Goal: Task Accomplishment & Management: Manage account settings

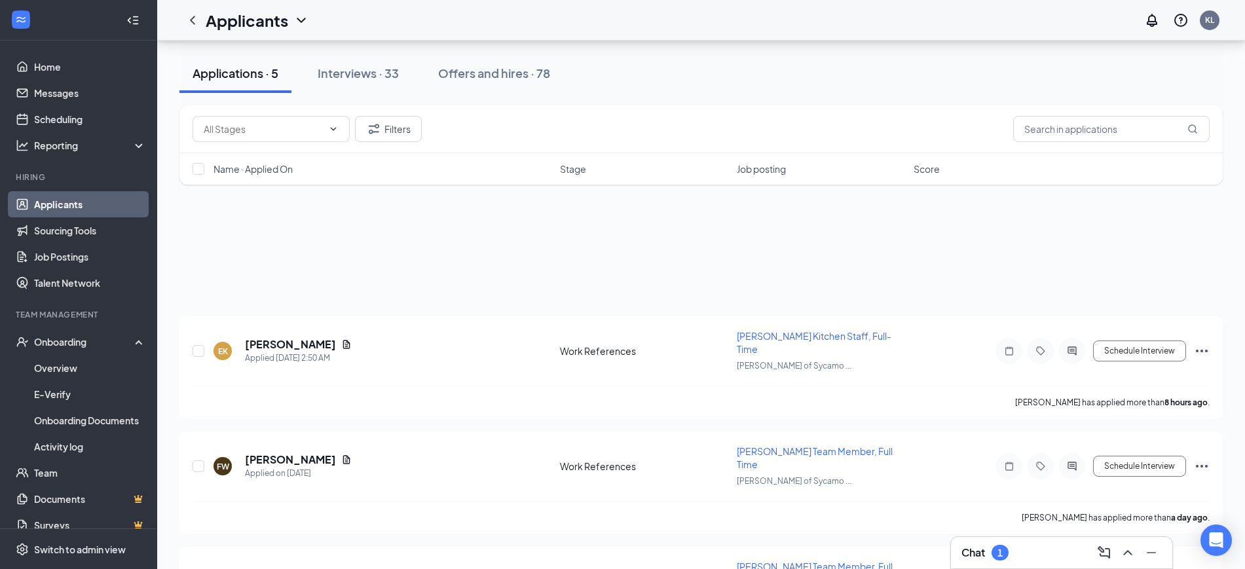
scroll to position [261, 0]
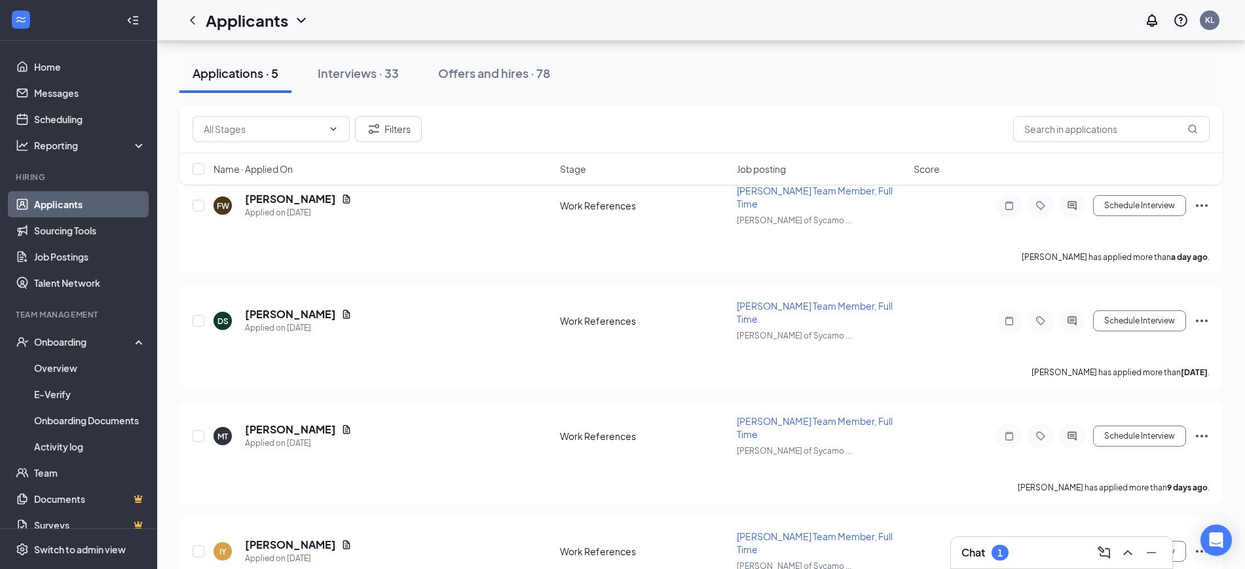
click at [1035, 549] on div "Chat 1" at bounding box center [1061, 552] width 200 height 21
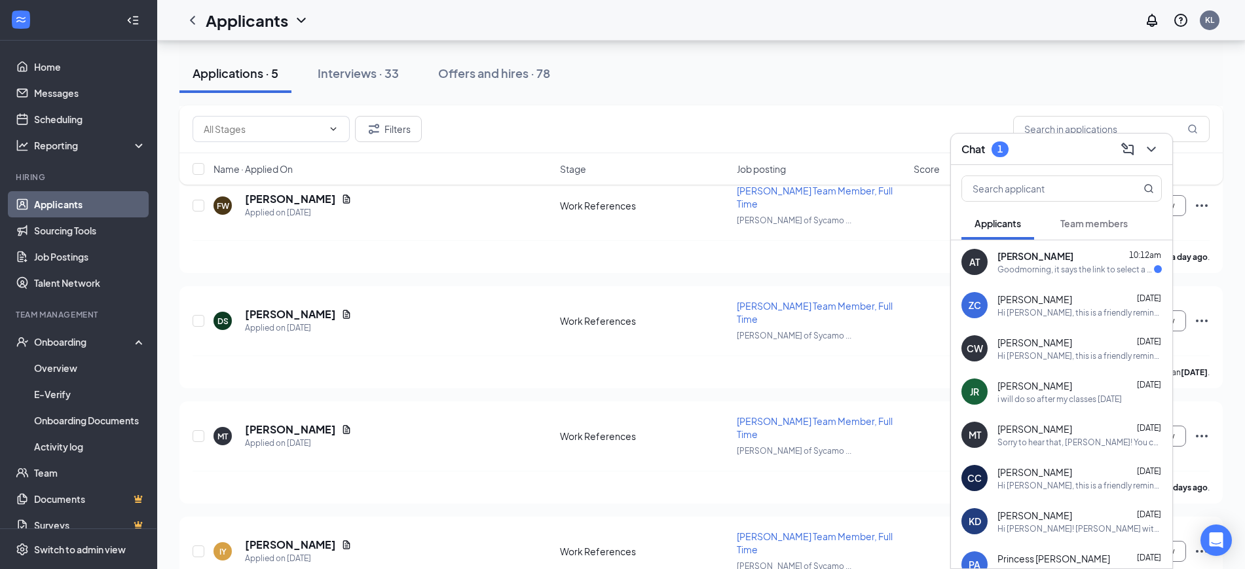
click at [1059, 262] on div "[PERSON_NAME] 10:12am Goodmorning, it says the link to select a time is expired…" at bounding box center [1079, 263] width 164 height 26
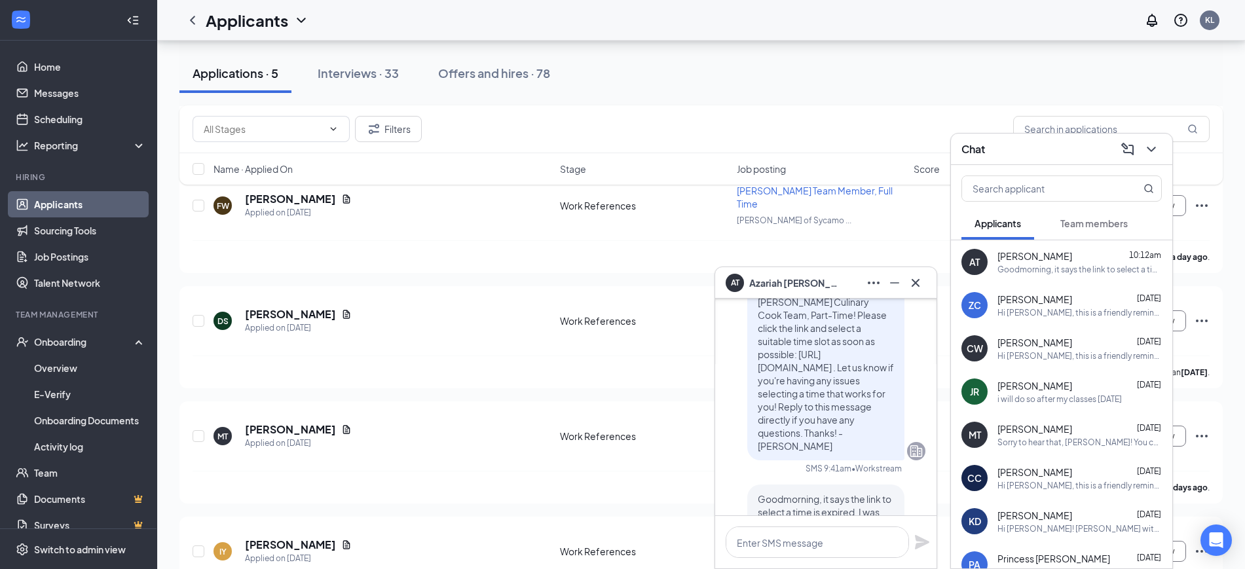
scroll to position [0, 0]
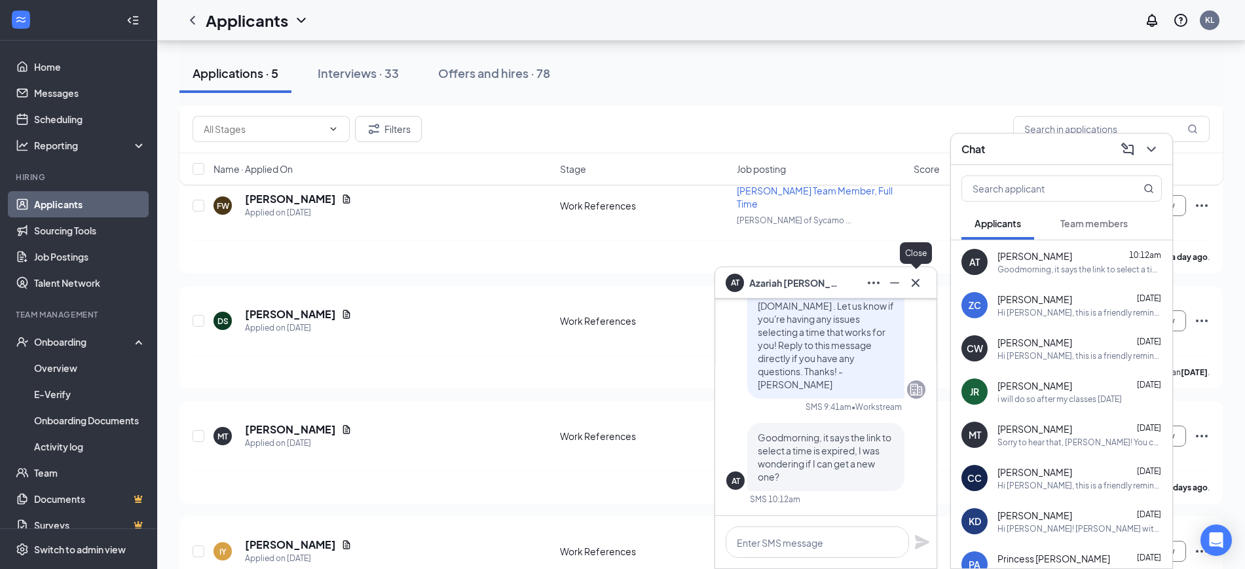
click at [912, 281] on icon "Cross" at bounding box center [916, 283] width 16 height 16
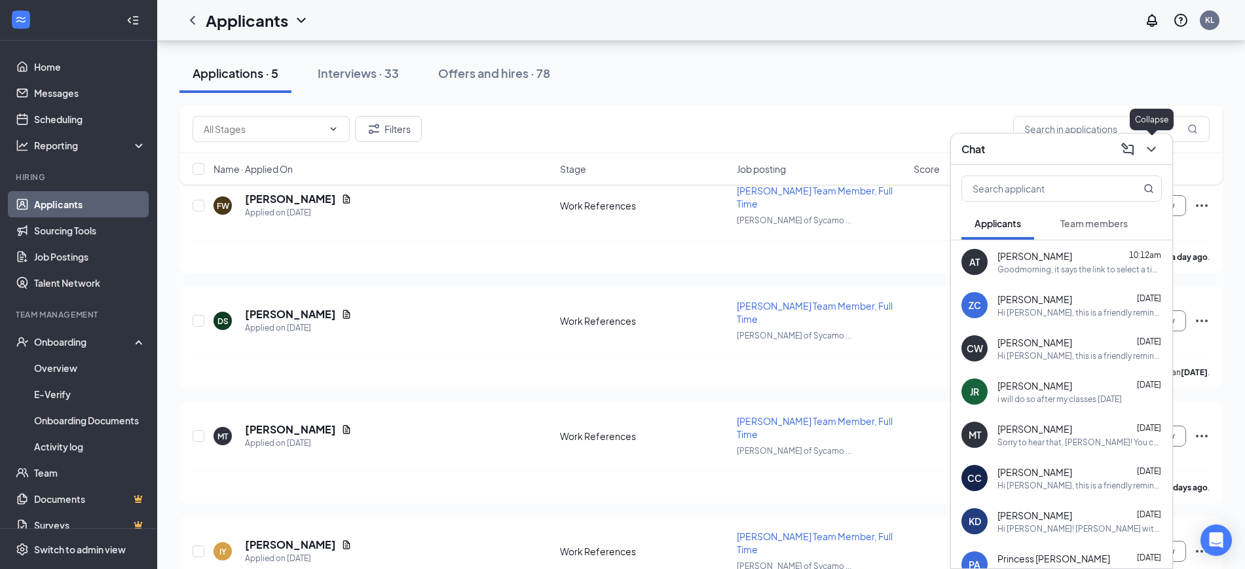
click at [1155, 146] on icon "ChevronDown" at bounding box center [1152, 149] width 16 height 16
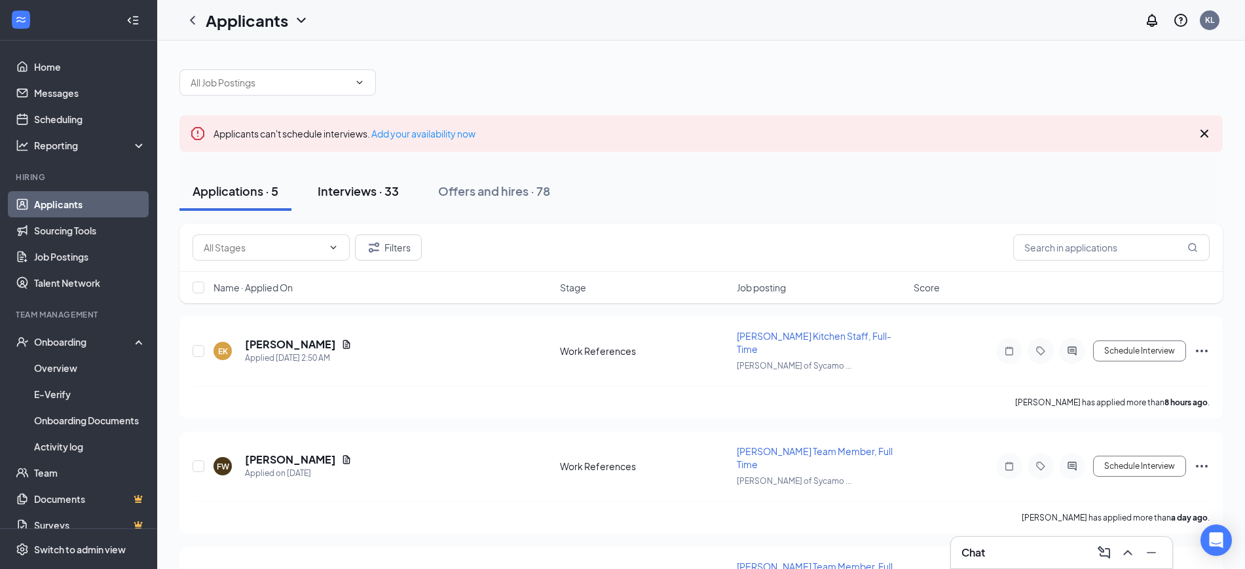
click at [350, 189] on div "Interviews · 33" at bounding box center [358, 191] width 81 height 16
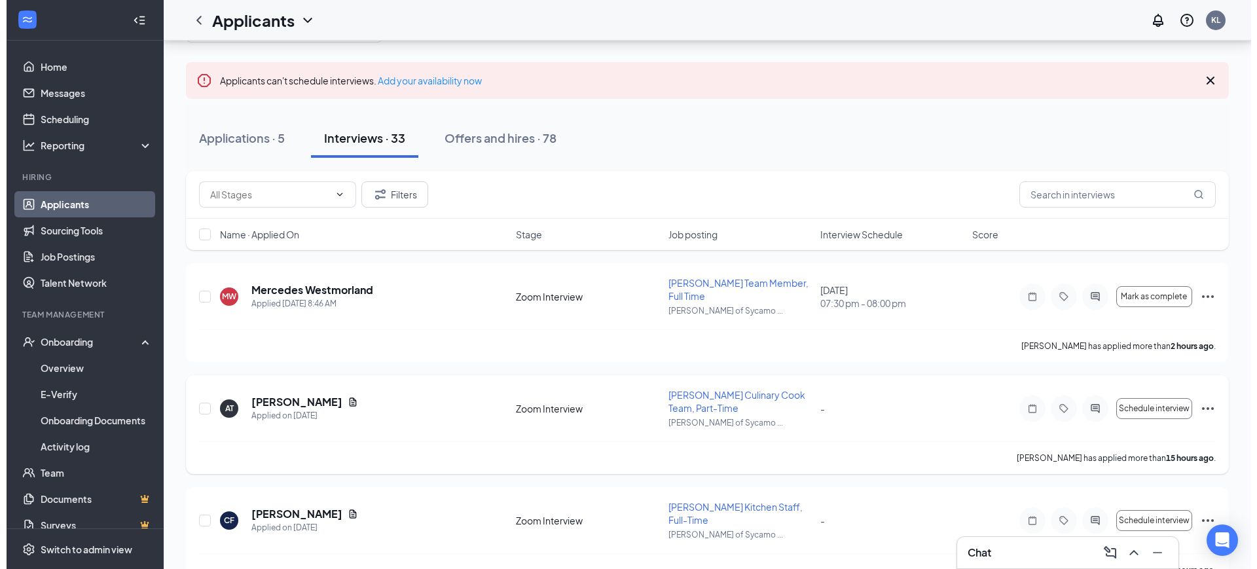
scroll to position [82, 0]
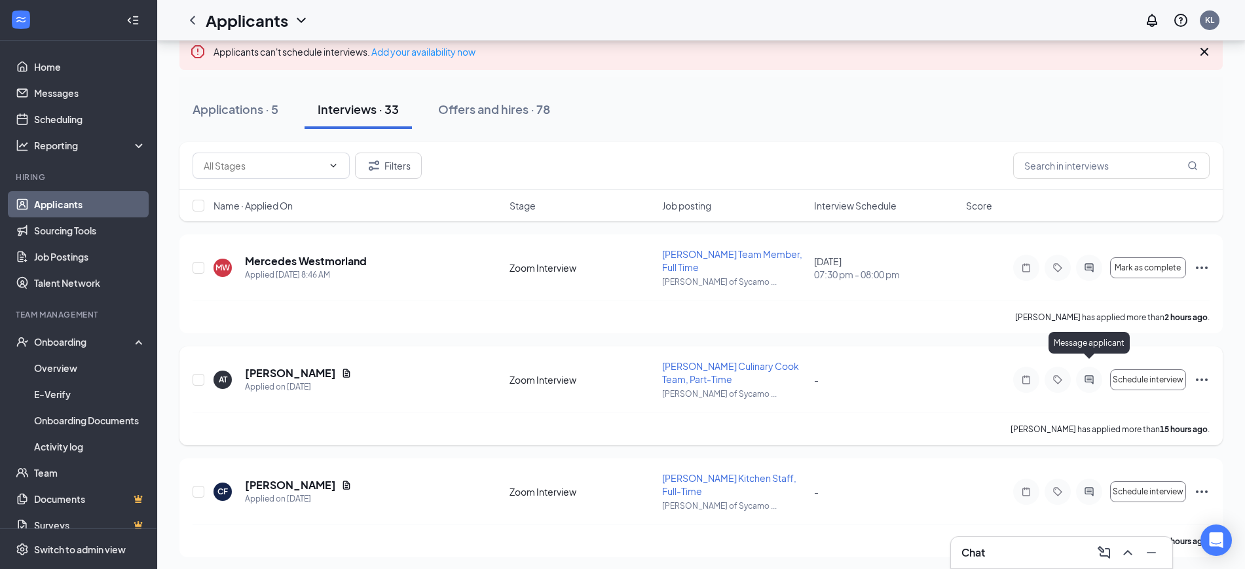
click at [1087, 375] on icon "ActiveChat" at bounding box center [1089, 380] width 16 height 10
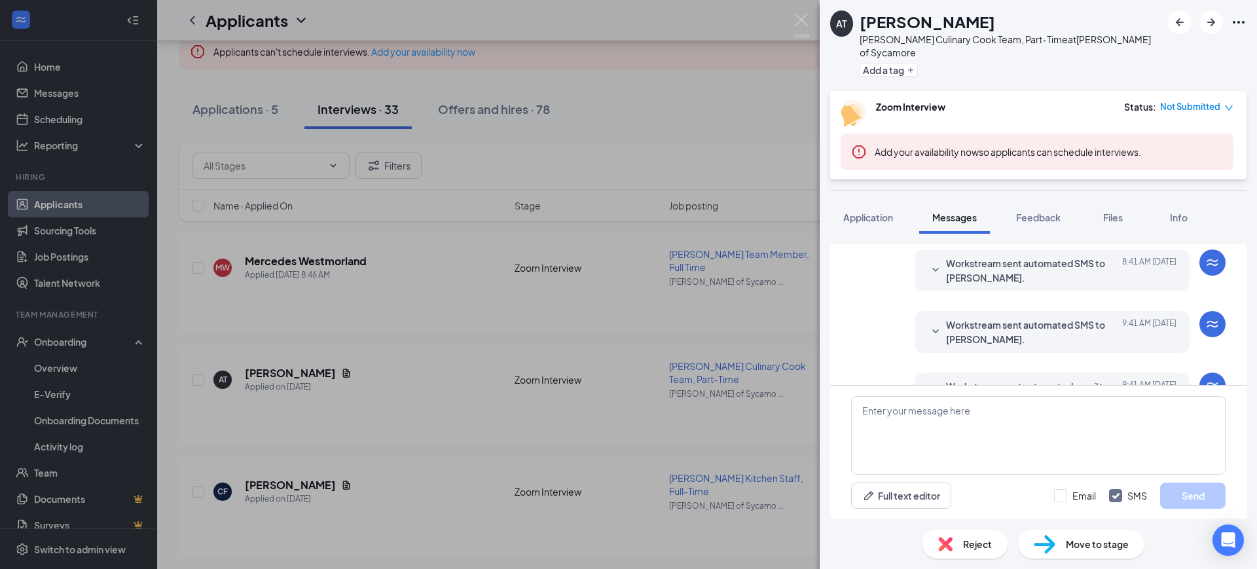
scroll to position [415, 0]
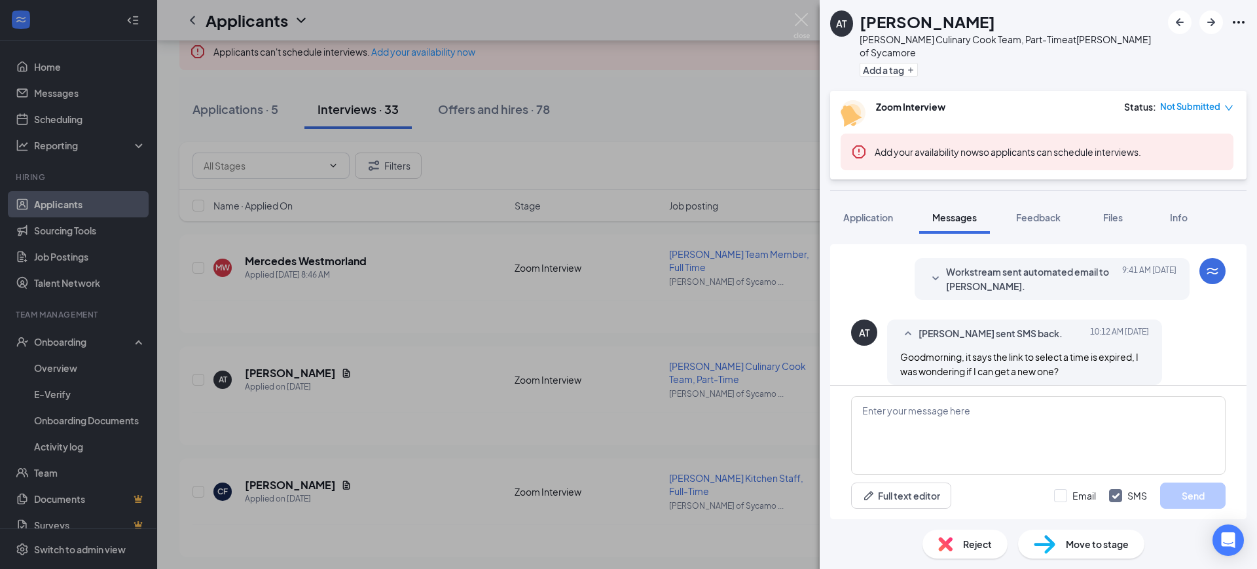
click at [1021, 269] on span "Workstream sent automated email to [PERSON_NAME]." at bounding box center [1032, 279] width 172 height 29
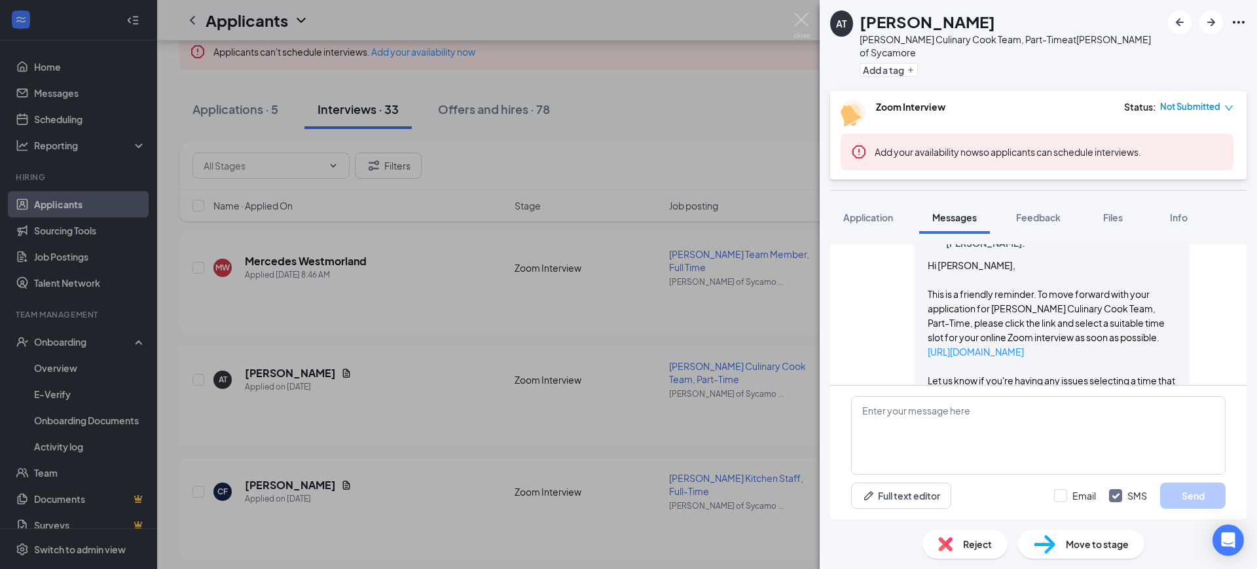
scroll to position [496, 0]
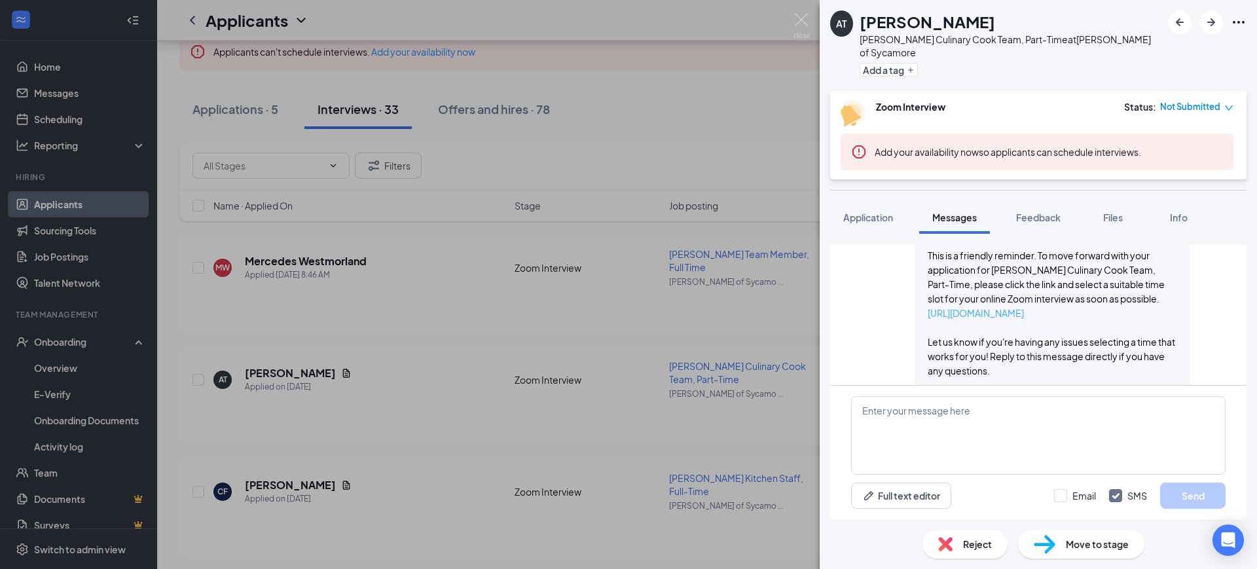
click at [1002, 307] on link "[URL][DOMAIN_NAME]" at bounding box center [976, 313] width 96 height 12
drag, startPoint x: 1071, startPoint y: 299, endPoint x: 914, endPoint y: 301, distance: 157.2
click at [915, 301] on div "Workstream sent automated email to [PERSON_NAME]. [DATE] 9:41 AM Hi [PERSON_NAM…" at bounding box center [1052, 301] width 275 height 251
copy link "[URL][DOMAIN_NAME]"
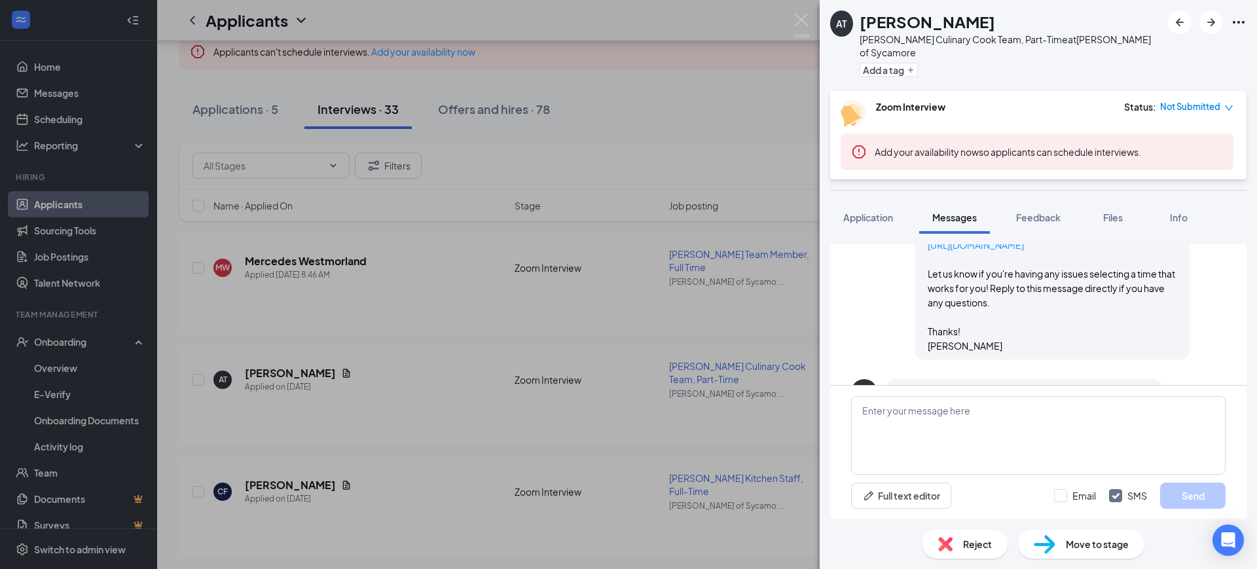
scroll to position [624, 0]
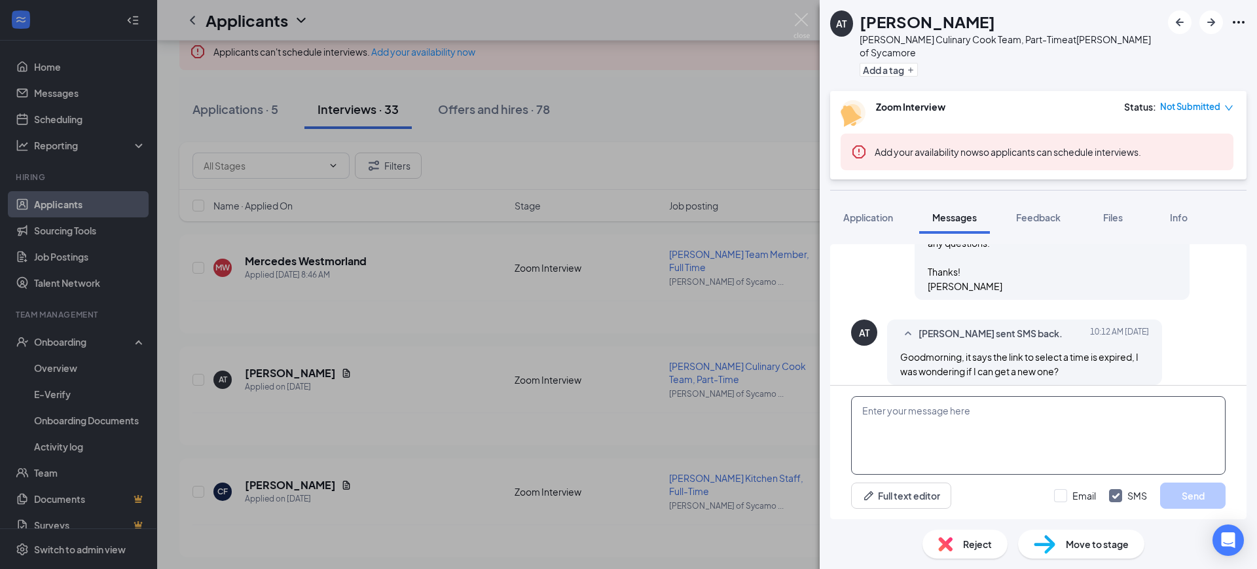
click at [952, 439] on textarea at bounding box center [1038, 435] width 375 height 79
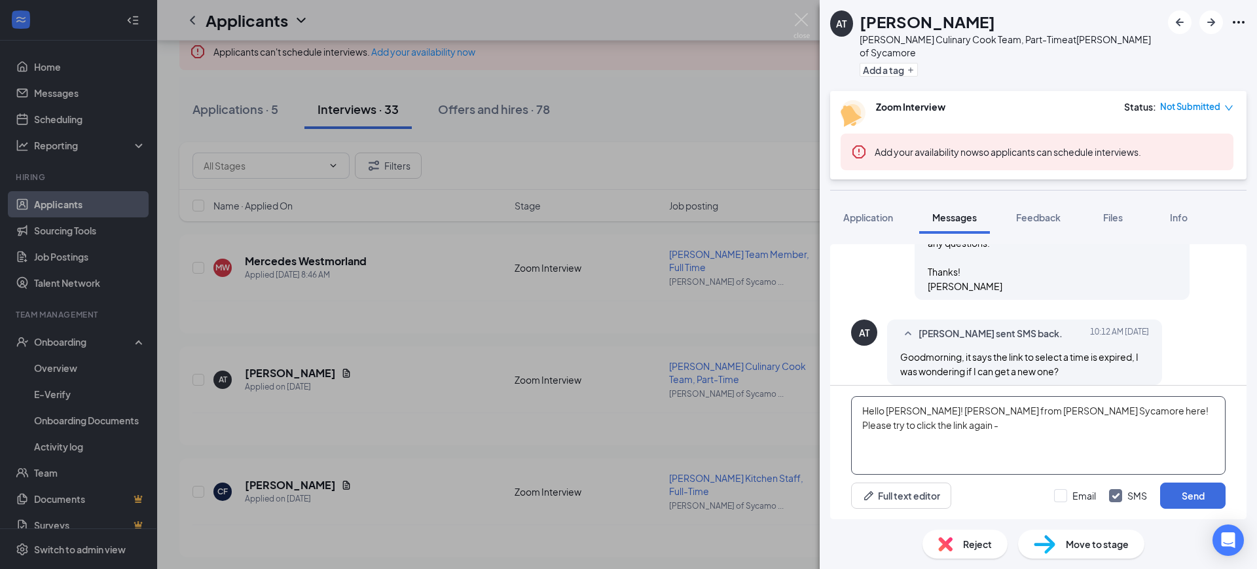
paste textarea "[URL][DOMAIN_NAME]"
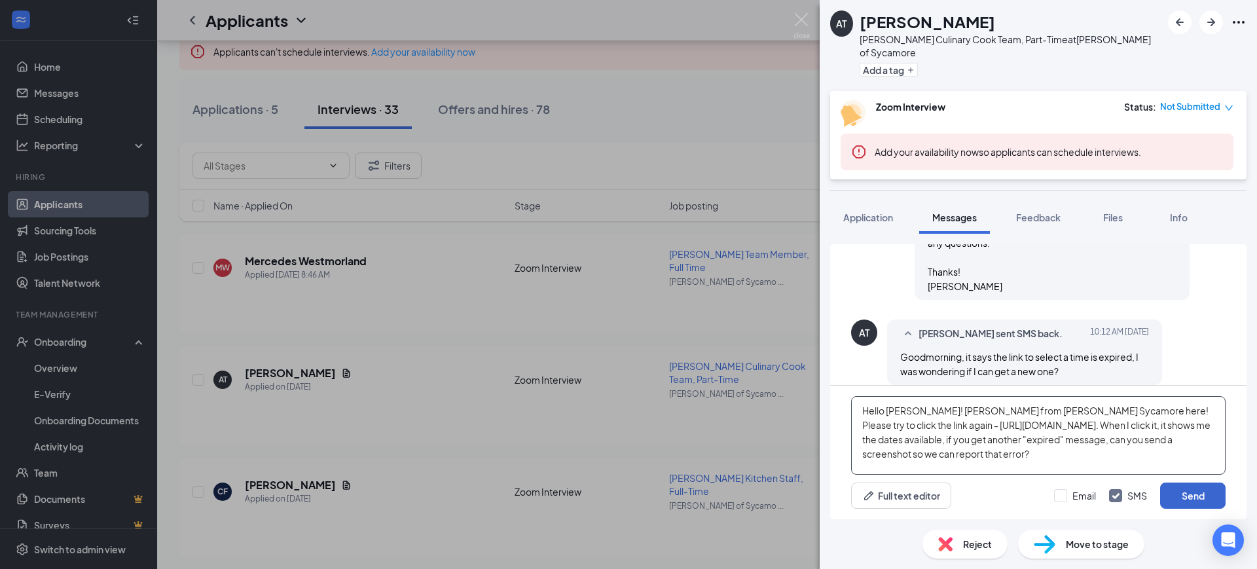
type textarea "Hello [PERSON_NAME]! [PERSON_NAME] from [PERSON_NAME] Sycamore here! Please try…"
click at [1185, 493] on button "Send" at bounding box center [1193, 496] width 65 height 26
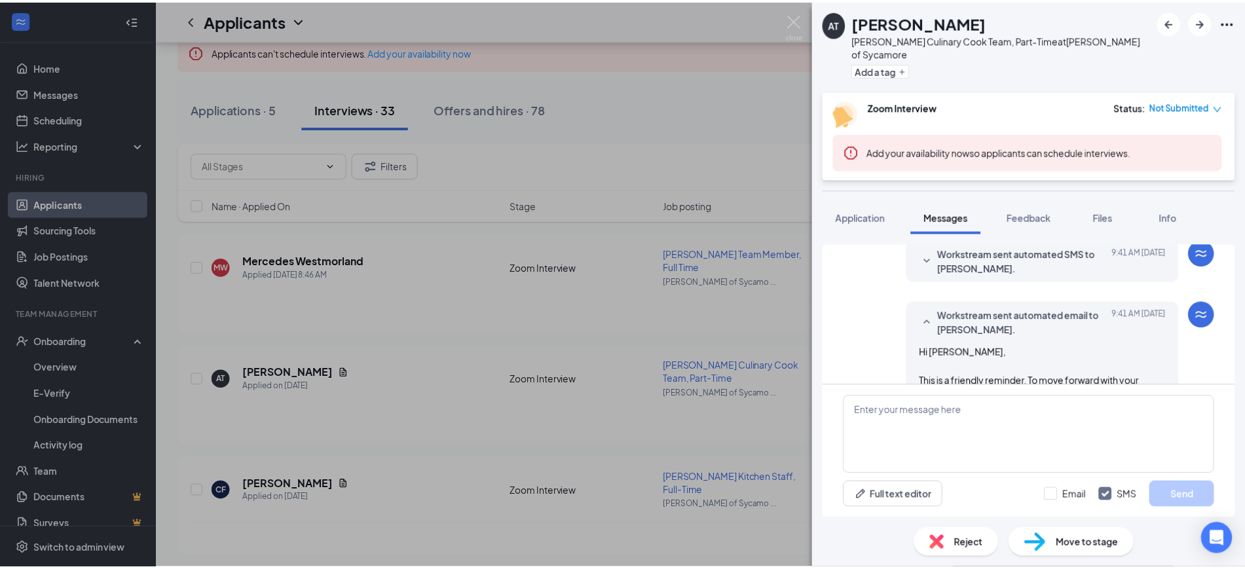
scroll to position [780, 0]
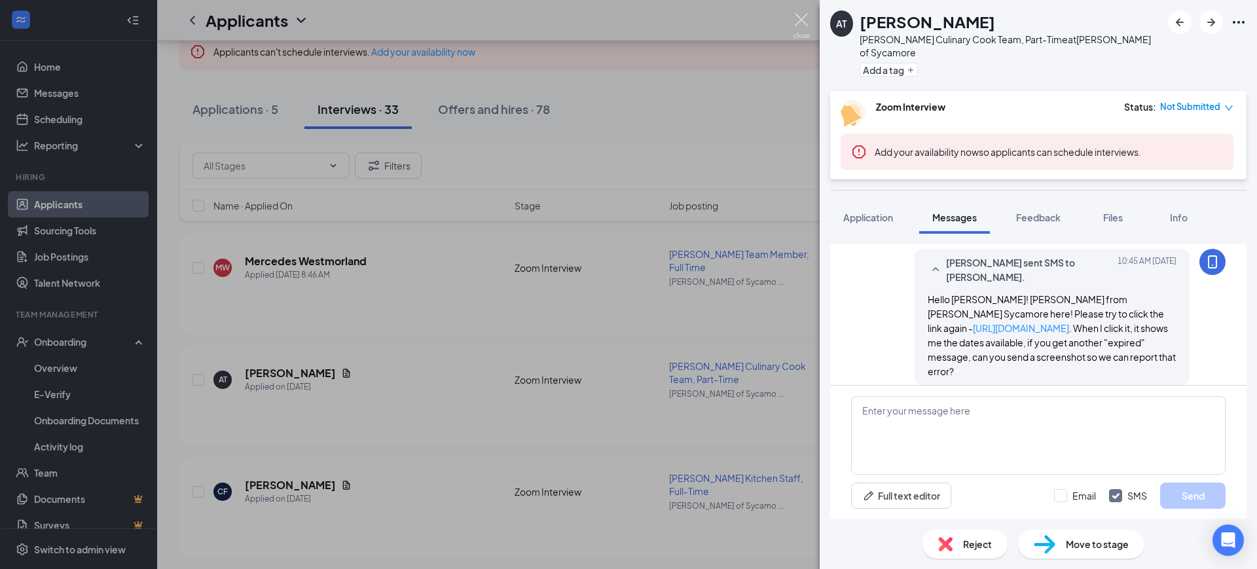
click at [807, 14] on img at bounding box center [802, 26] width 16 height 26
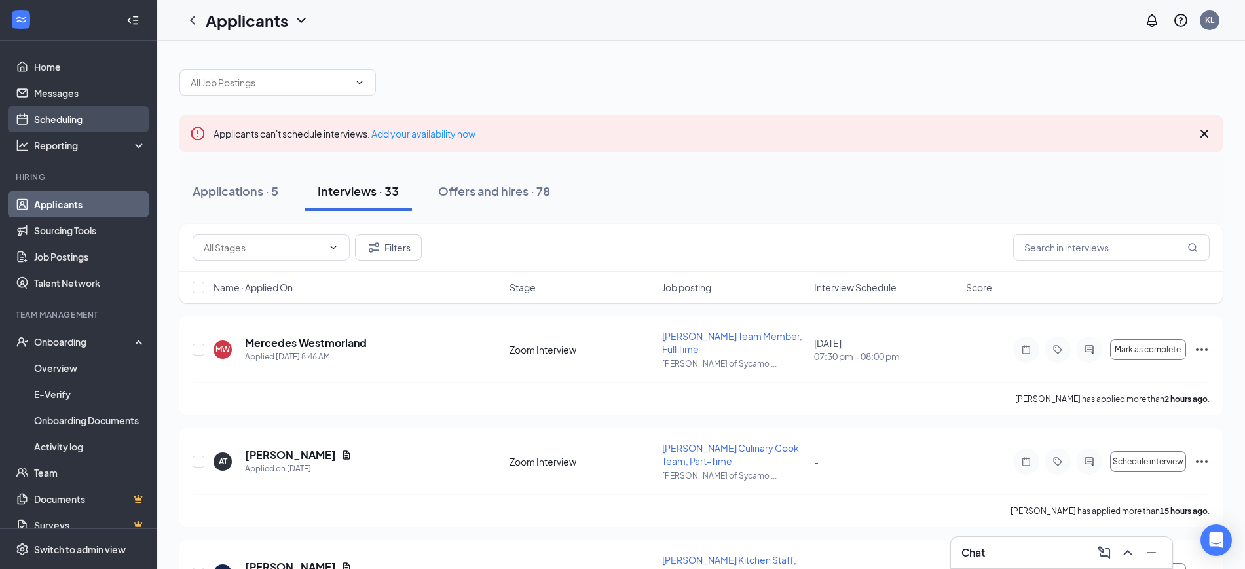
click at [61, 117] on link "Scheduling" at bounding box center [90, 119] width 112 height 26
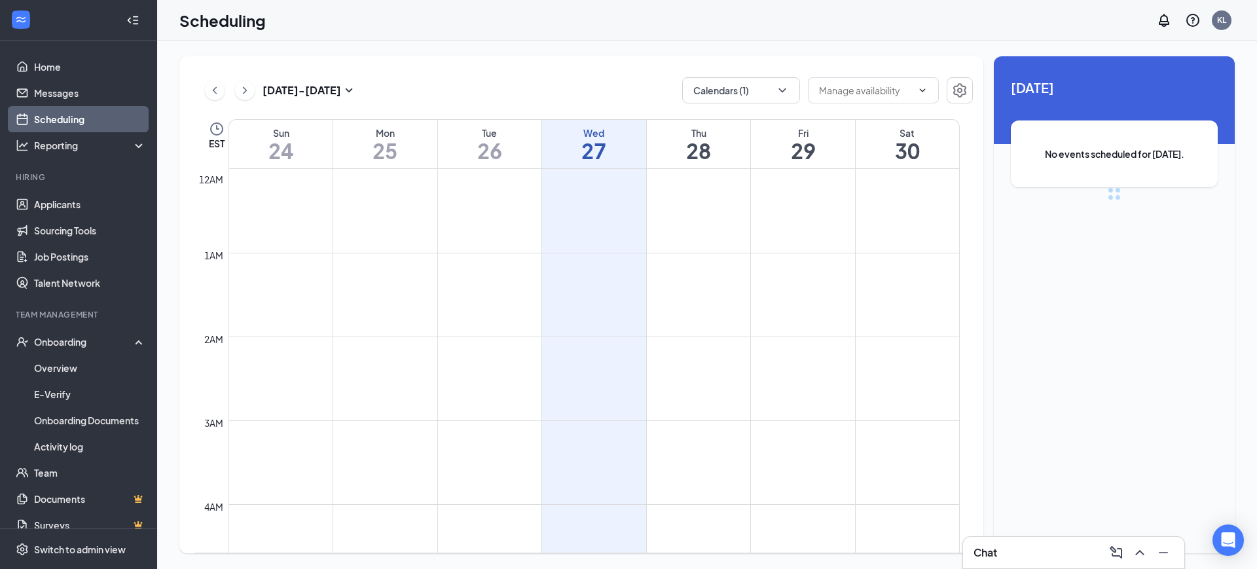
scroll to position [644, 0]
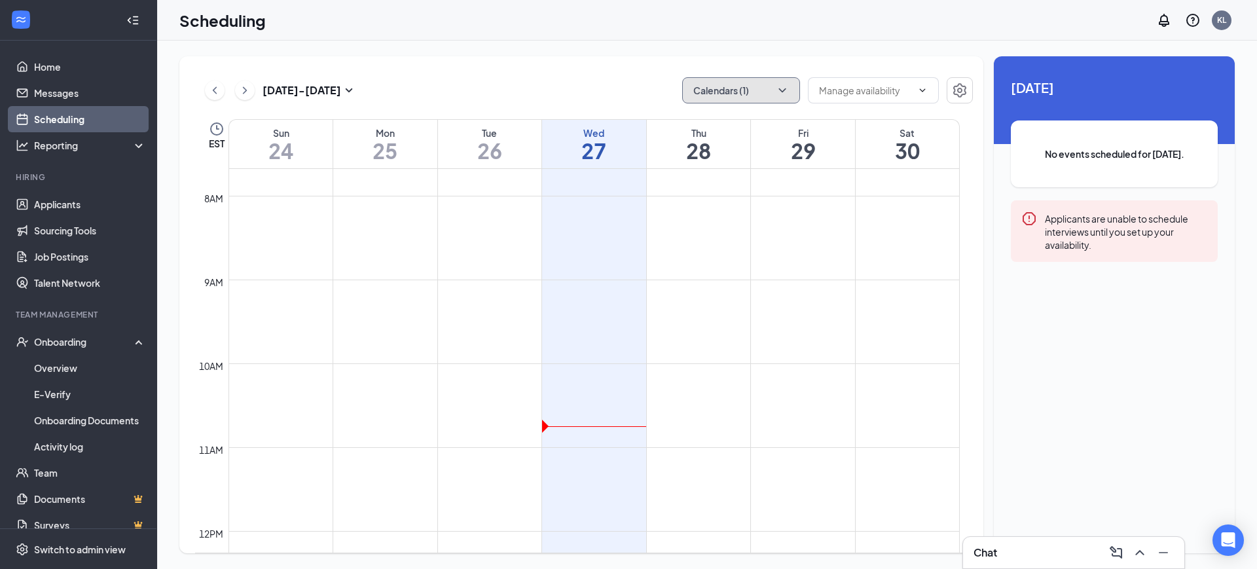
click at [739, 88] on button "Calendars (1)" at bounding box center [741, 90] width 118 height 26
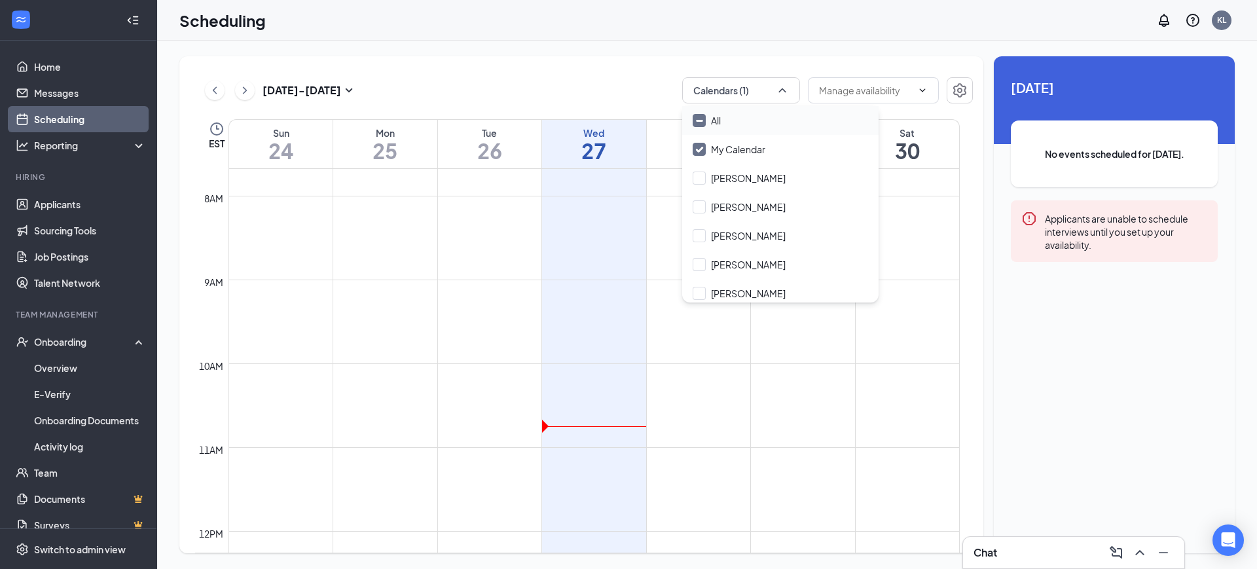
click at [718, 124] on input "All" at bounding box center [707, 120] width 28 height 13
checkbox input "true"
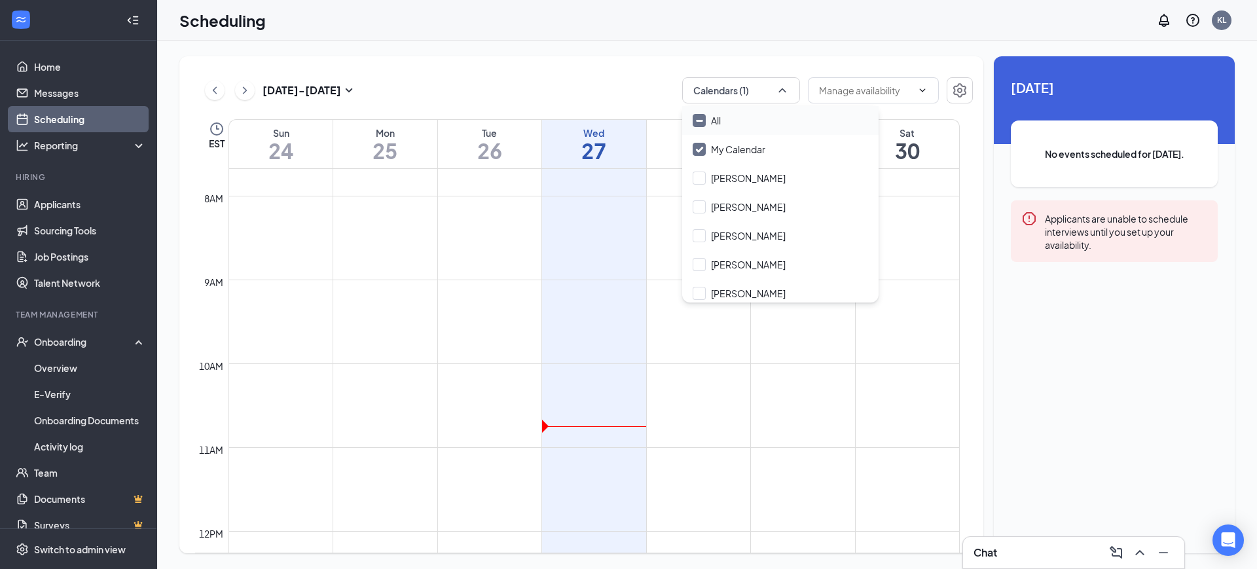
checkbox input "true"
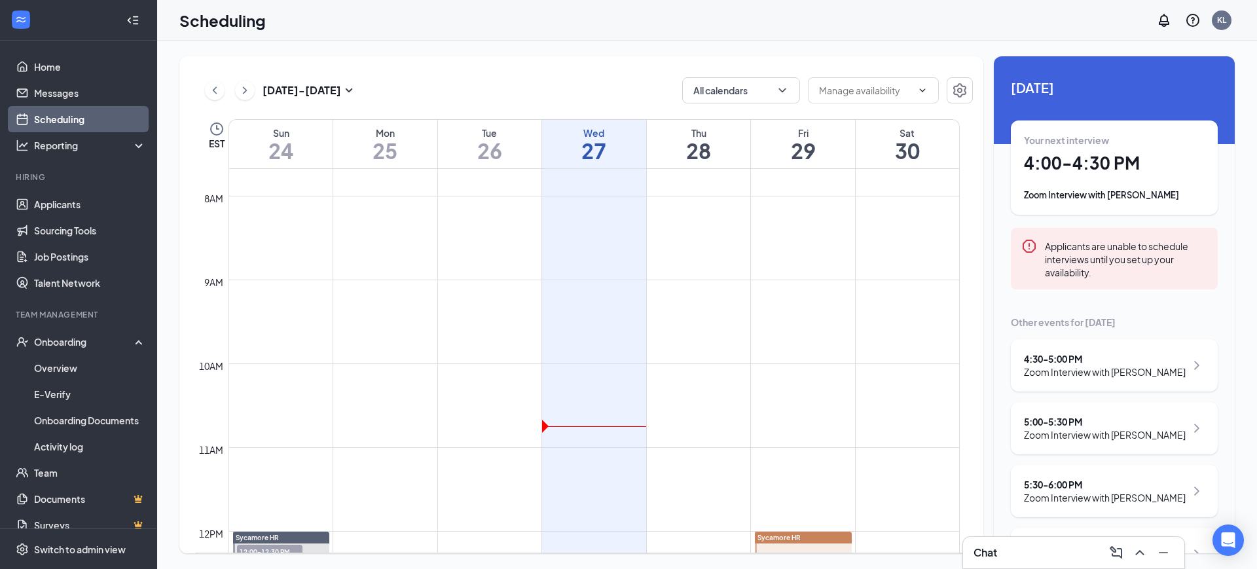
click at [605, 85] on div "[DATE] - [DATE] All calendars" at bounding box center [584, 90] width 778 height 26
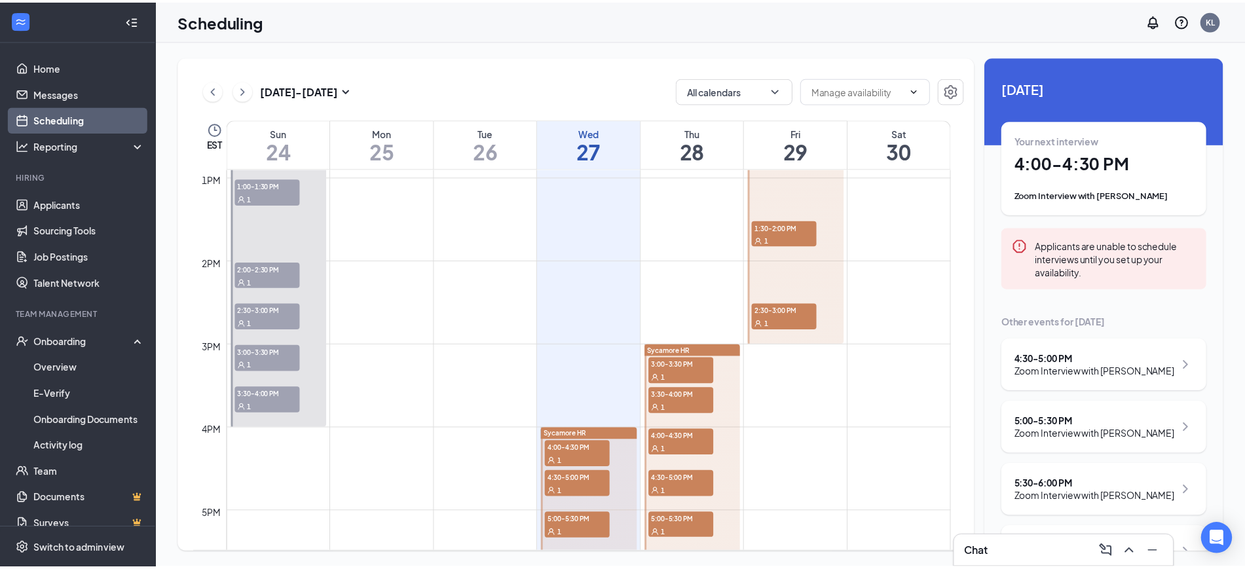
scroll to position [1053, 0]
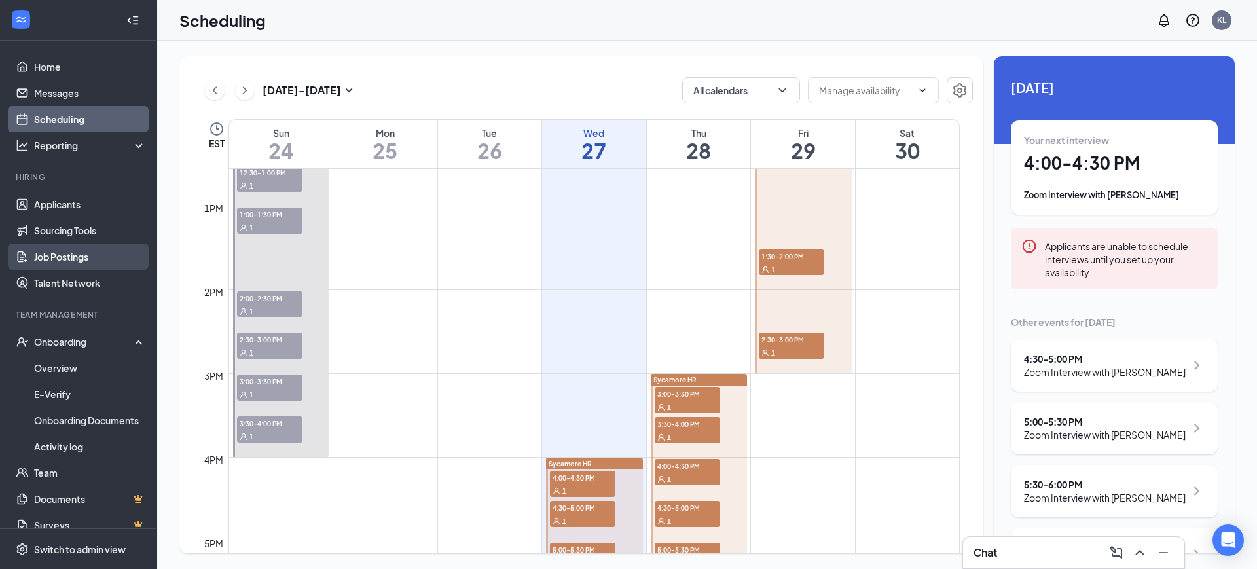
click at [59, 257] on link "Job Postings" at bounding box center [90, 257] width 112 height 26
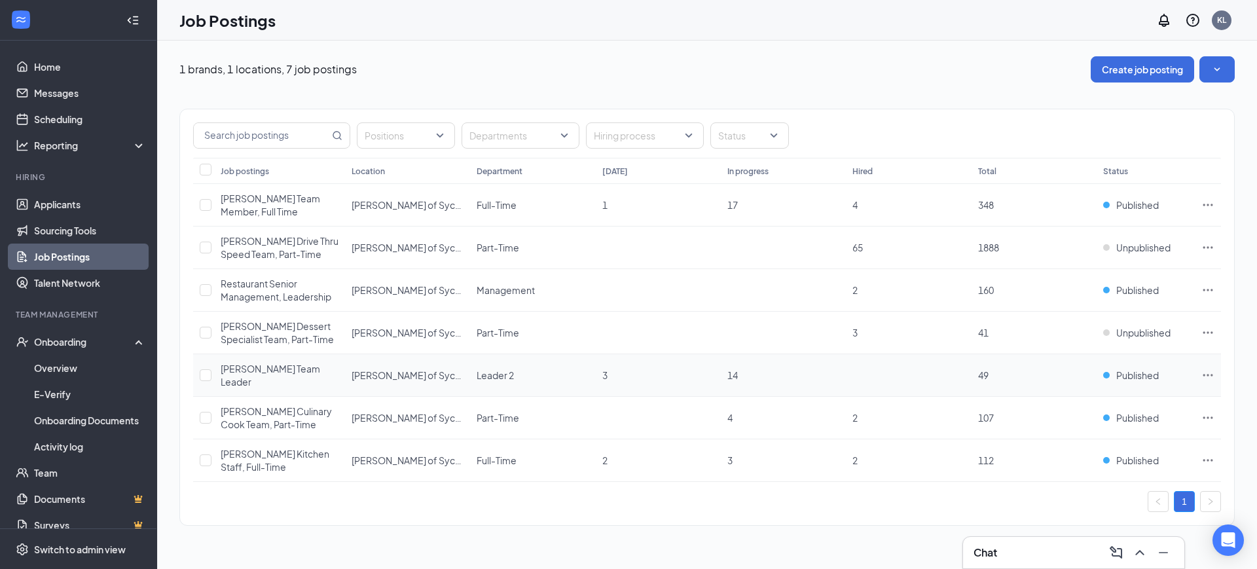
click at [453, 369] on td "[PERSON_NAME] of Sycamore" at bounding box center [407, 375] width 125 height 43
click at [281, 369] on span "[PERSON_NAME] Team Leader" at bounding box center [271, 375] width 100 height 25
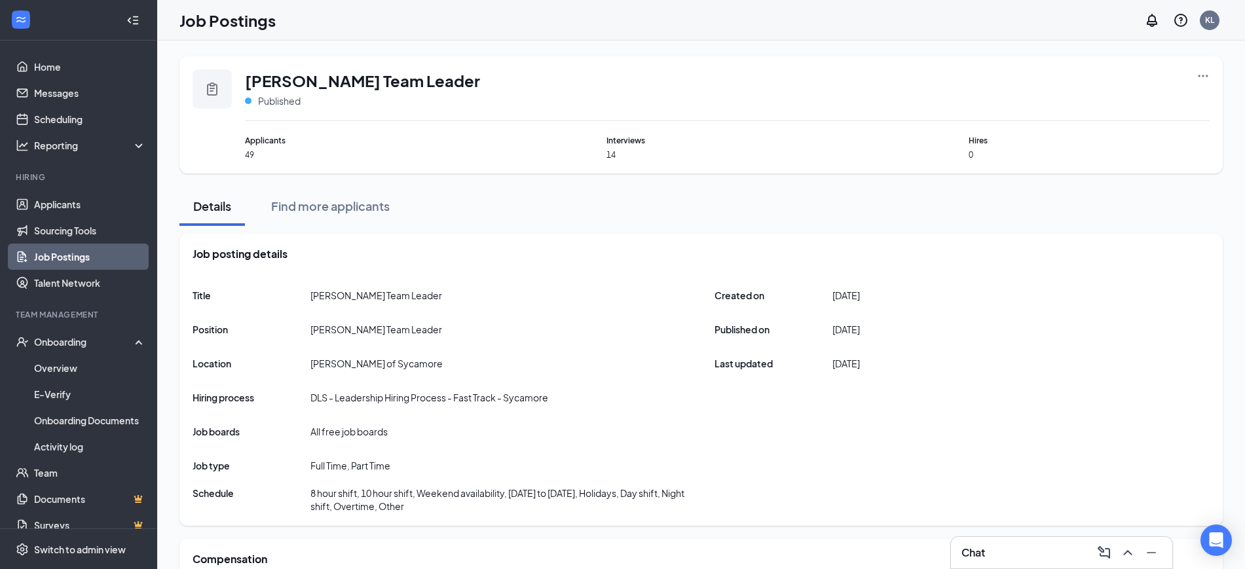
click at [52, 256] on link "Job Postings" at bounding box center [90, 257] width 112 height 26
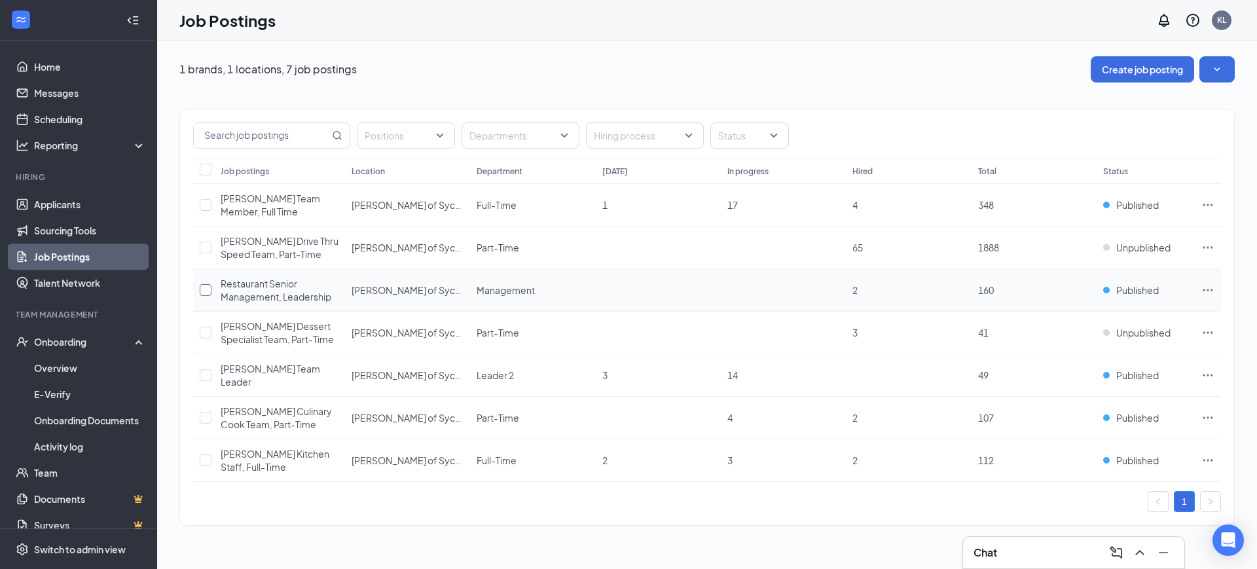
click at [207, 291] on input "checkbox" at bounding box center [206, 290] width 12 height 12
checkbox input "true"
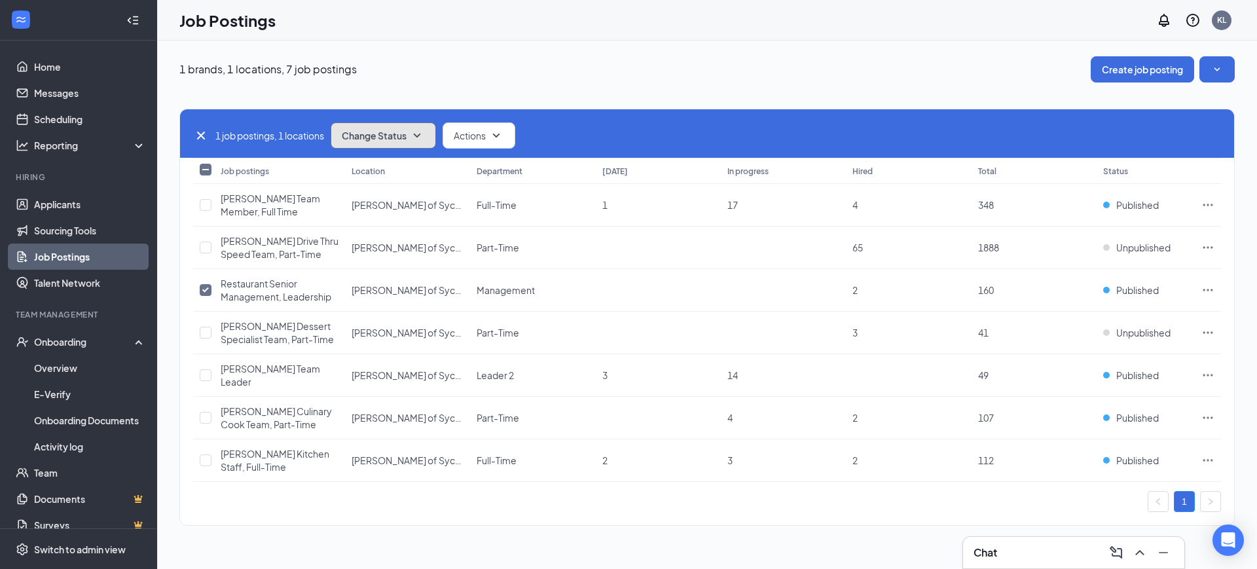
click at [418, 136] on icon "SmallChevronDown" at bounding box center [417, 136] width 16 height 16
click at [366, 202] on span "Unpublish" at bounding box center [366, 200] width 43 height 14
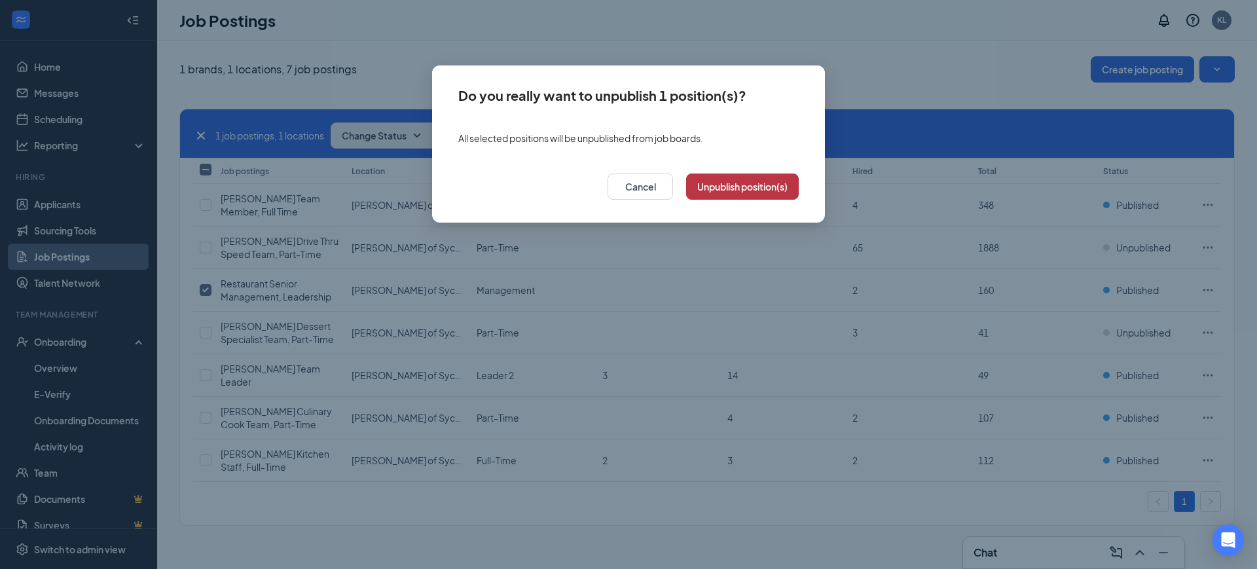
click at [743, 189] on button "Unpublish position(s)" at bounding box center [742, 187] width 113 height 26
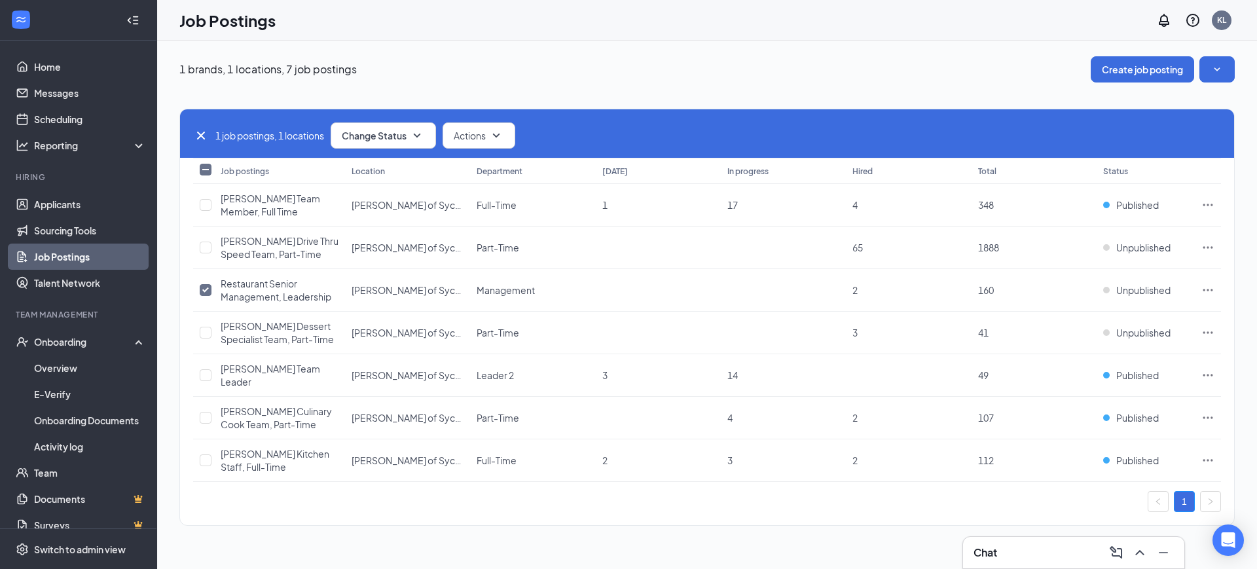
click at [209, 173] on input "Select all" at bounding box center [206, 170] width 12 height 12
checkbox input "true"
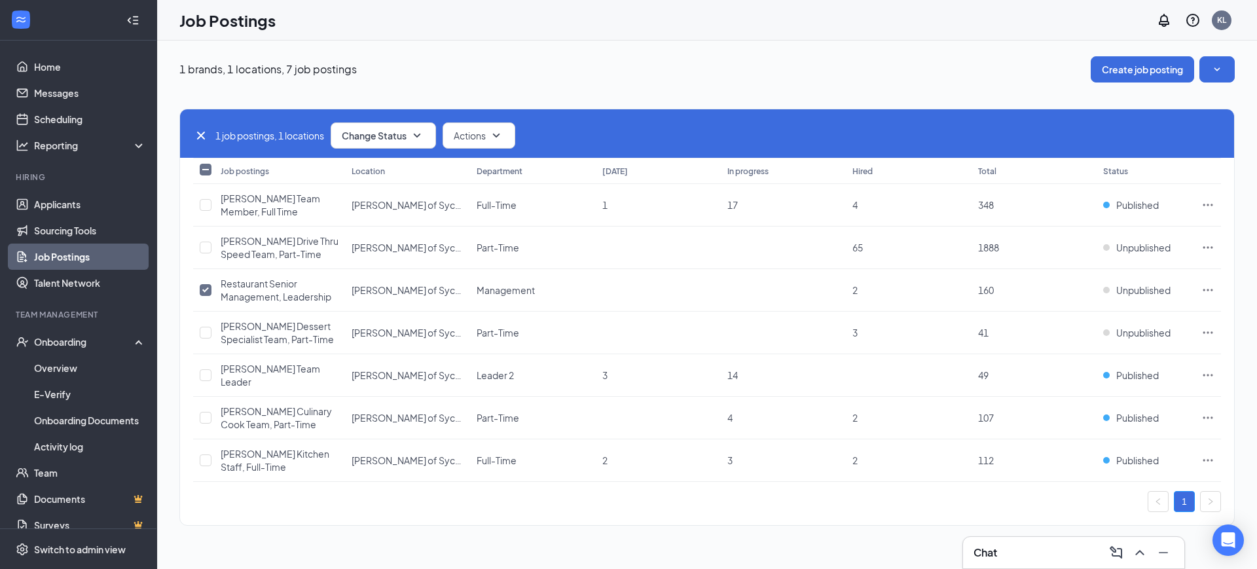
checkbox input "true"
click at [209, 173] on input "Select all" at bounding box center [206, 170] width 12 height 12
checkbox input "false"
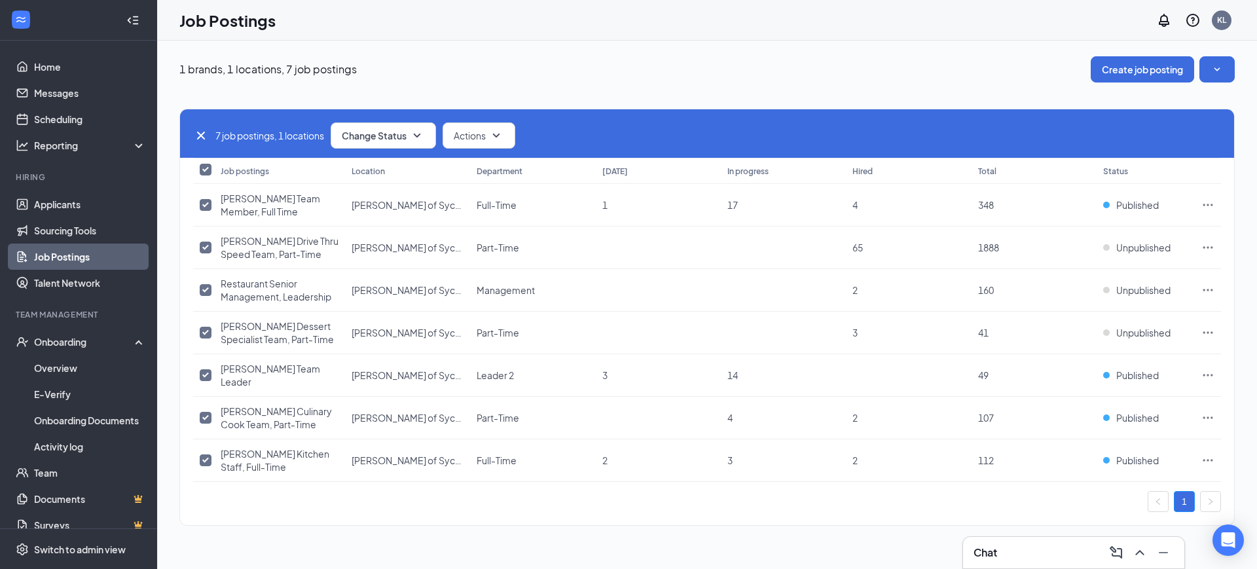
checkbox input "false"
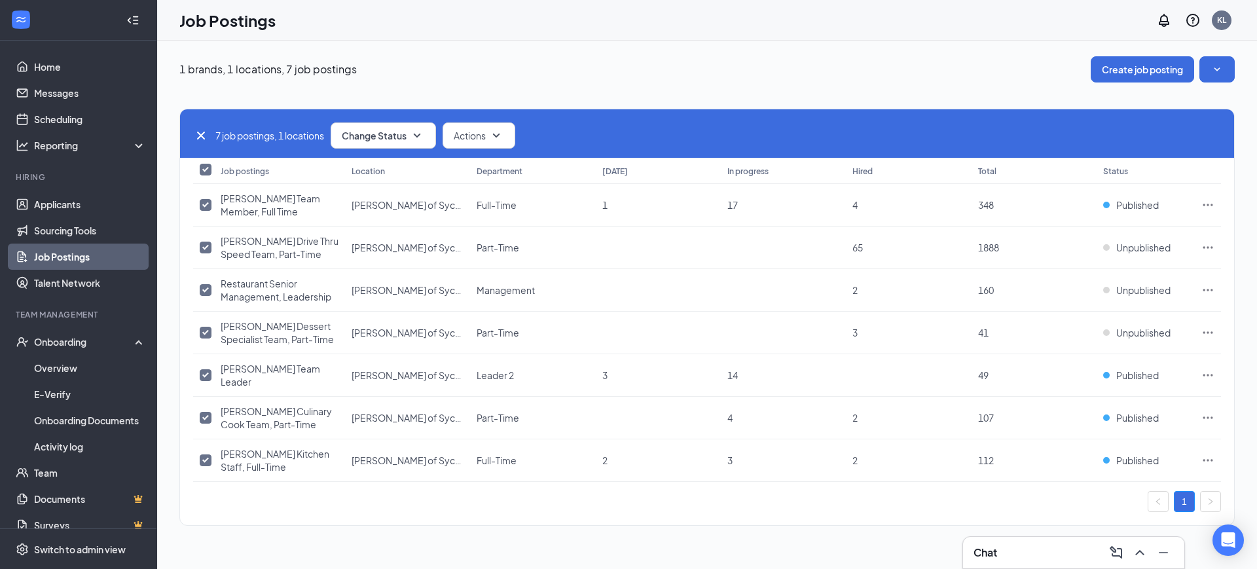
checkbox input "false"
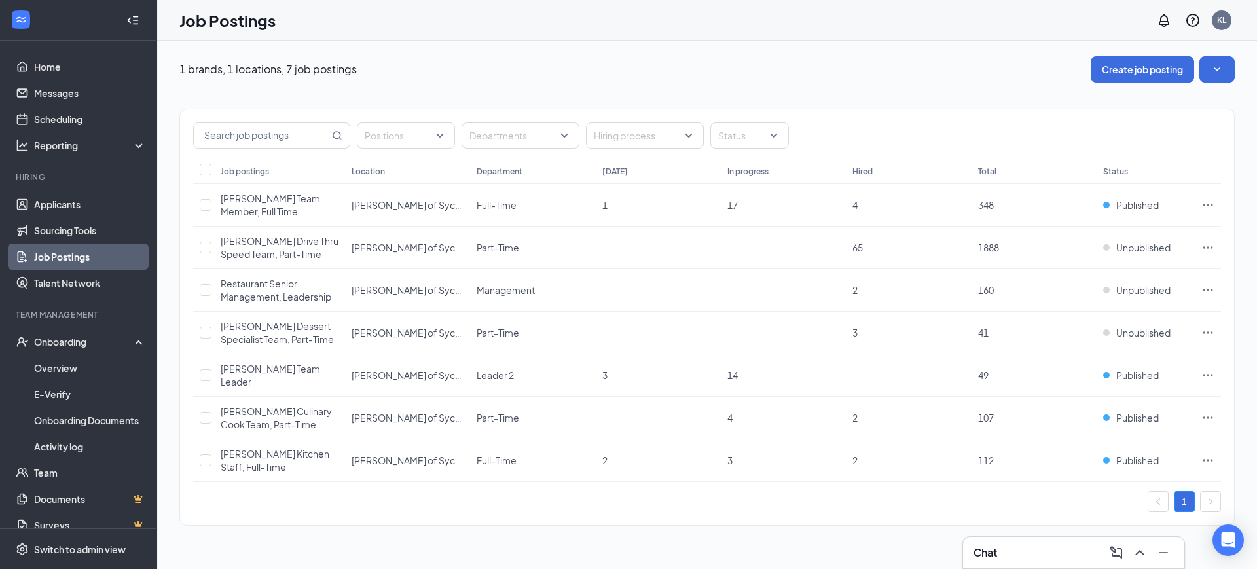
click at [1047, 550] on div "Chat" at bounding box center [1074, 552] width 200 height 21
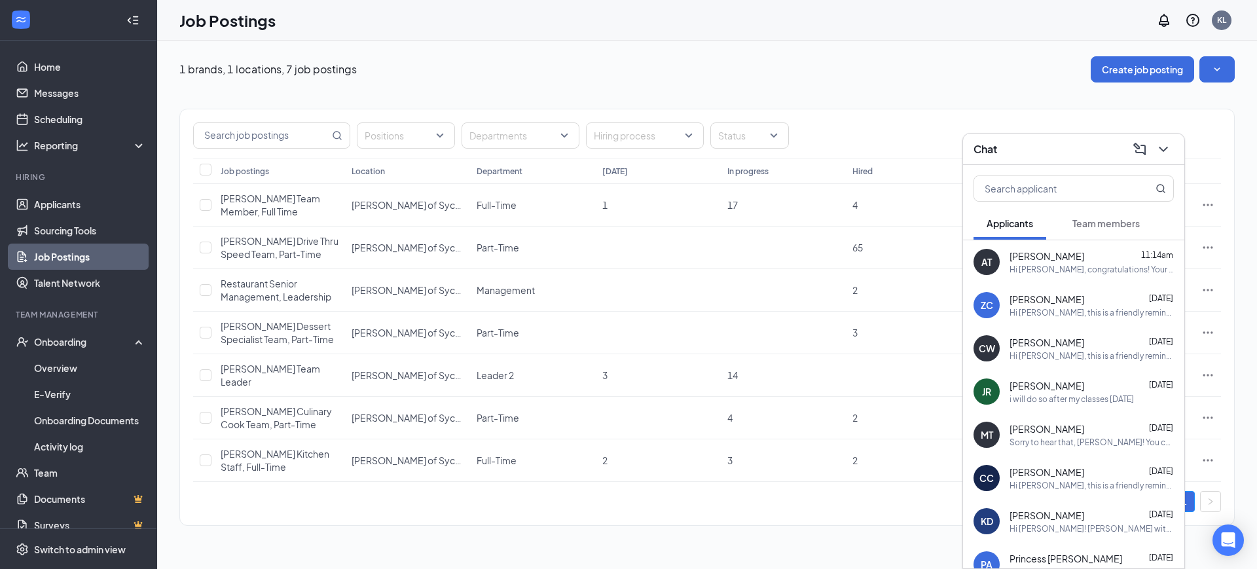
click at [1094, 264] on div "Hi [PERSON_NAME], congratulations! Your online Zoom interview with [PERSON_NAME…" at bounding box center [1092, 269] width 164 height 11
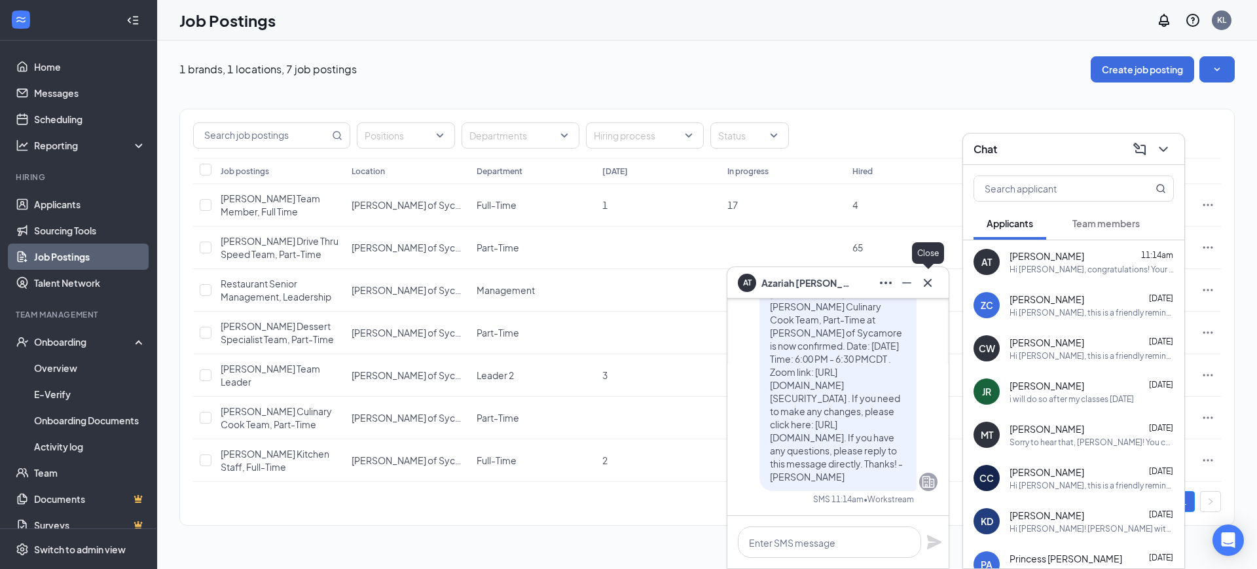
click at [930, 285] on icon "Cross" at bounding box center [928, 282] width 8 height 8
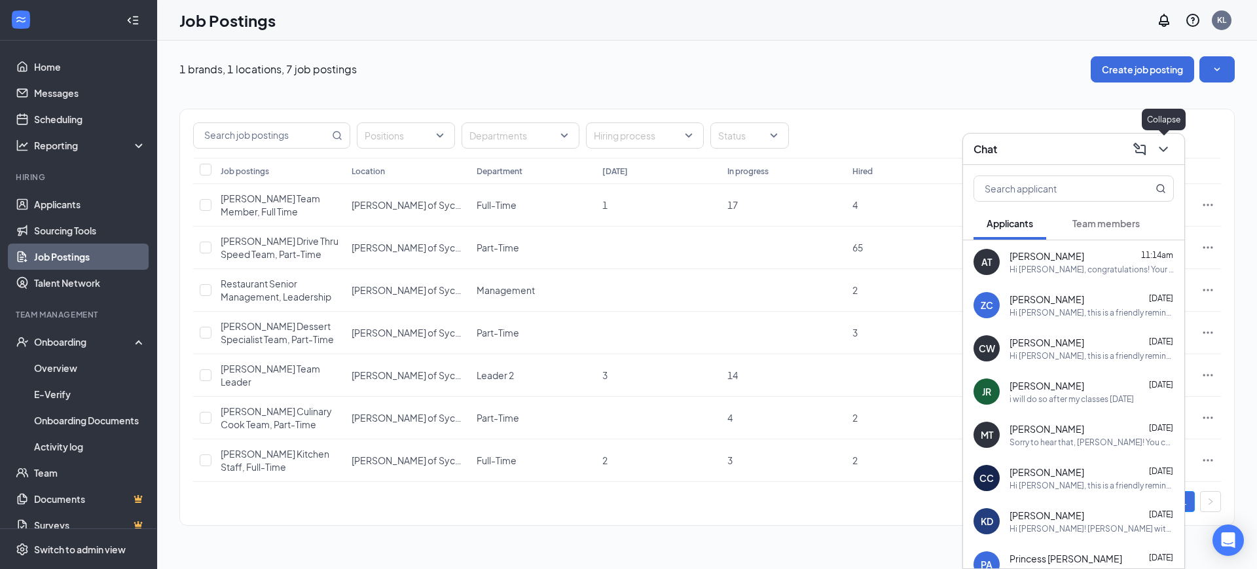
click at [1168, 141] on icon "ChevronDown" at bounding box center [1164, 149] width 16 height 16
